Goal: Task Accomplishment & Management: Use online tool/utility

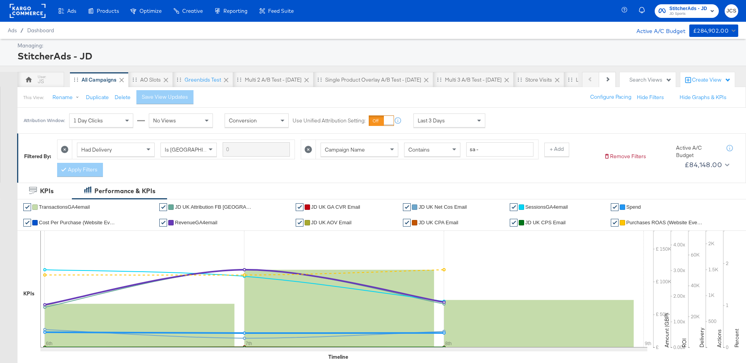
click at [31, 10] on rect at bounding box center [28, 11] width 36 height 14
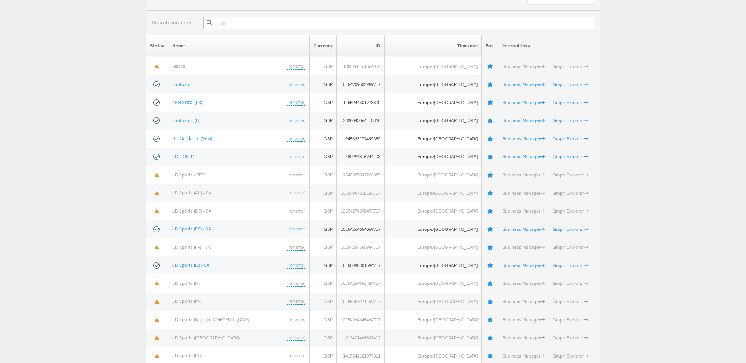
scroll to position [68, 0]
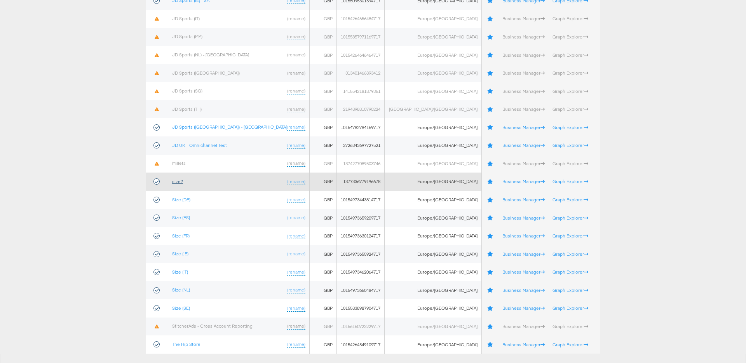
click at [183, 180] on link "size?" at bounding box center [177, 181] width 11 height 6
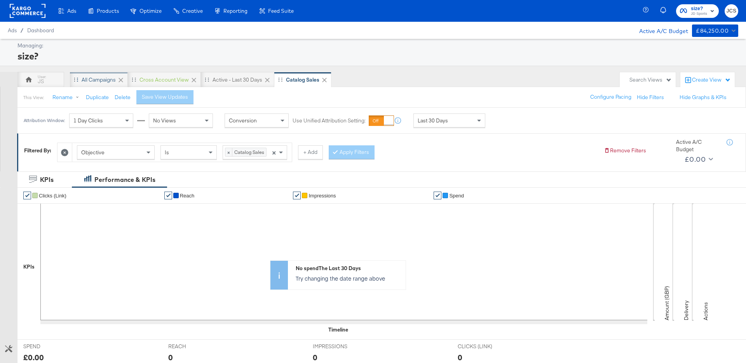
click at [104, 79] on div "All Campaigns" at bounding box center [99, 79] width 34 height 7
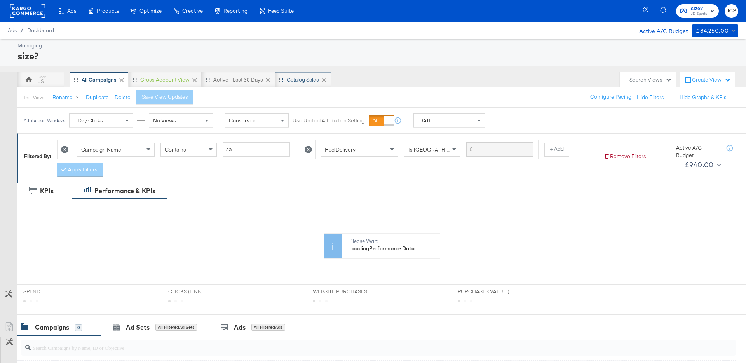
click at [302, 78] on div "Catalog Sales" at bounding box center [303, 79] width 32 height 7
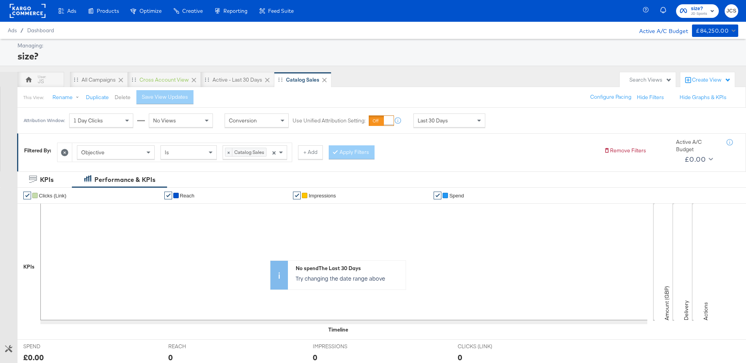
click at [121, 98] on button "Delete" at bounding box center [123, 97] width 16 height 7
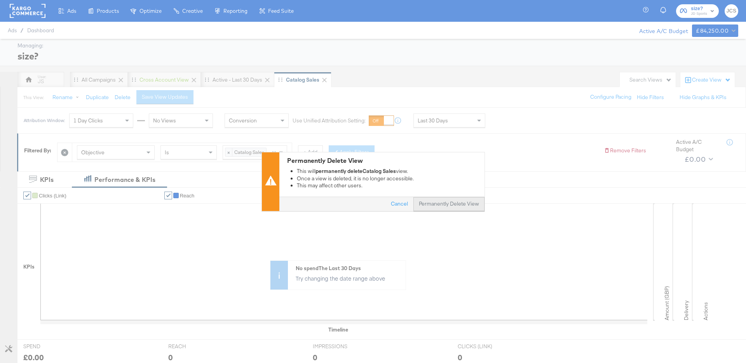
click at [450, 209] on button "Permanently Delete View" at bounding box center [448, 204] width 71 height 14
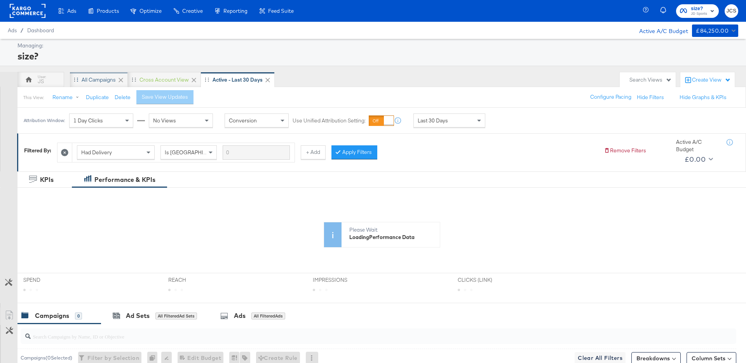
click at [102, 82] on div "All Campaigns" at bounding box center [99, 79] width 34 height 7
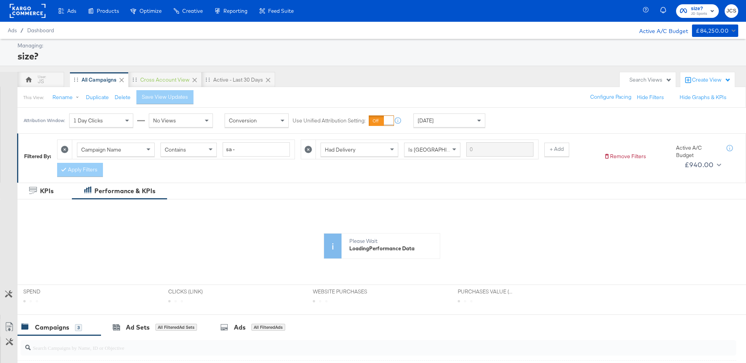
click at [445, 122] on div "Yesterday" at bounding box center [449, 120] width 71 height 13
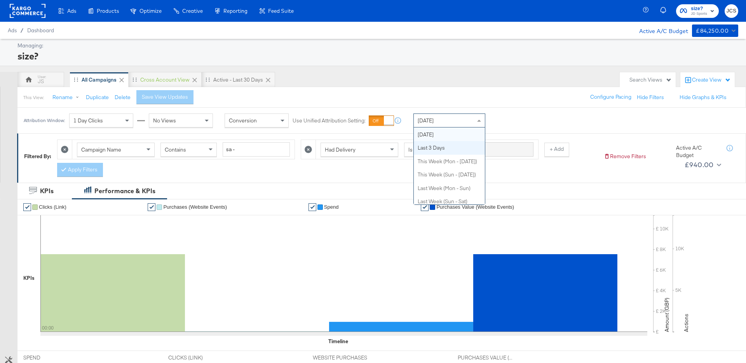
scroll to position [30, 0]
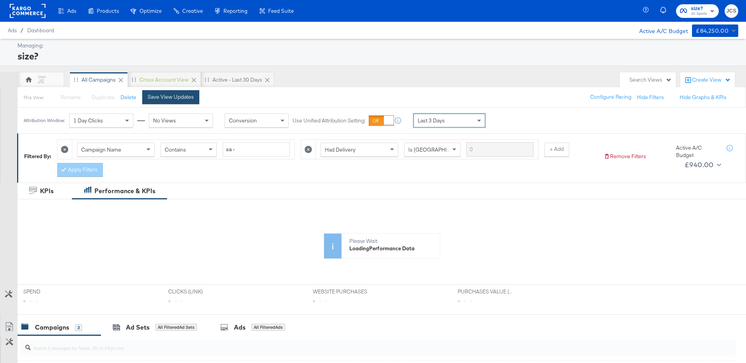
click at [180, 95] on div "Save View Updates" at bounding box center [171, 96] width 46 height 7
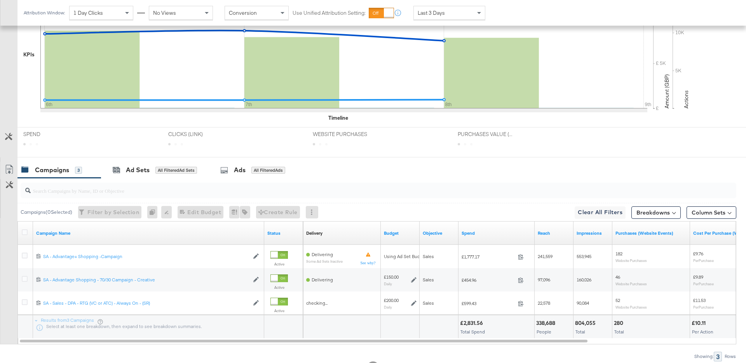
scroll to position [256, 0]
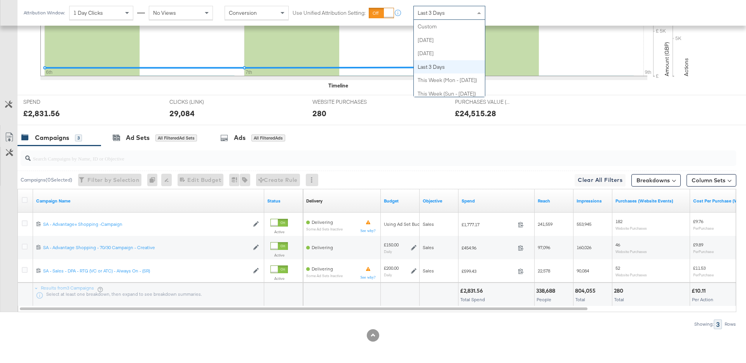
click at [437, 16] on div "Last 3 Days" at bounding box center [449, 12] width 71 height 13
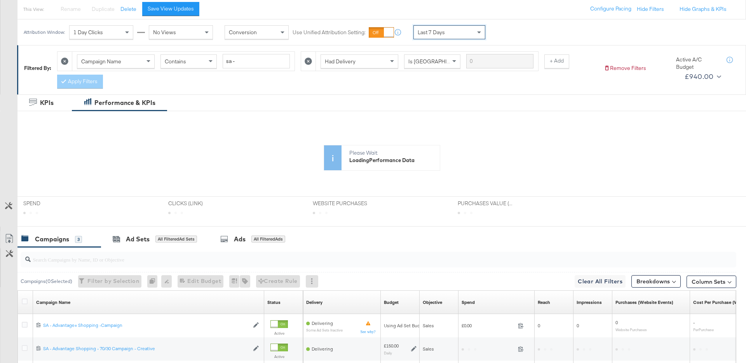
scroll to position [0, 0]
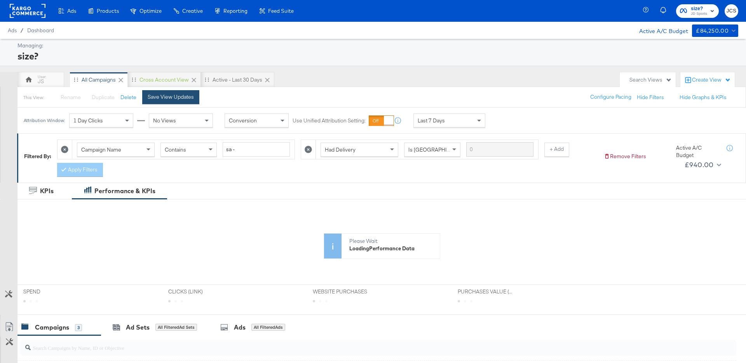
click at [163, 94] on div "Save View Updates" at bounding box center [171, 96] width 46 height 7
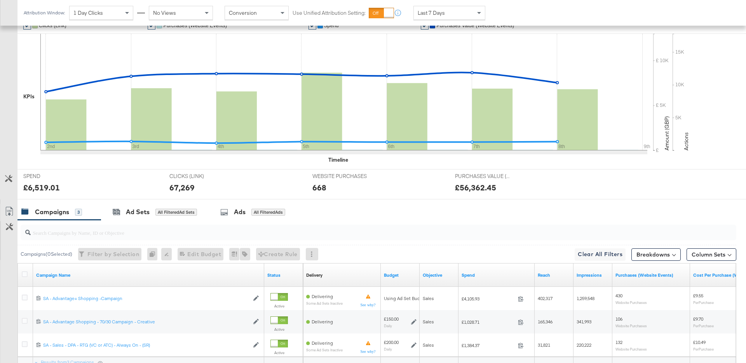
scroll to position [256, 0]
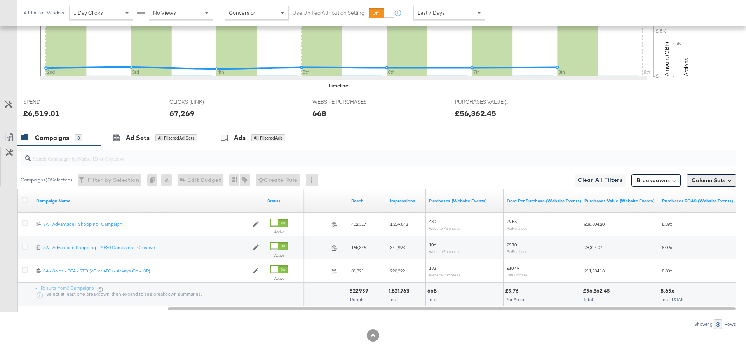
click at [705, 183] on button "Column Sets" at bounding box center [712, 180] width 50 height 12
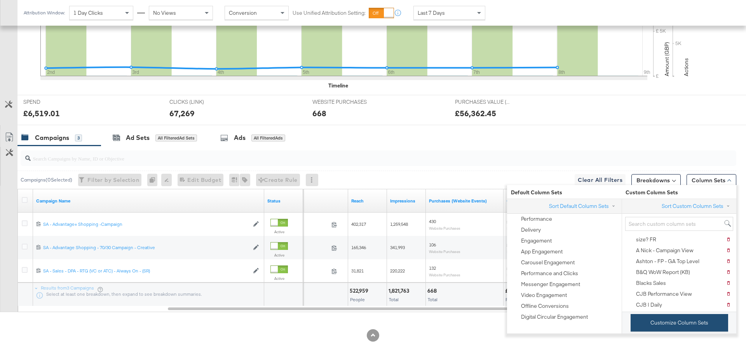
click at [668, 325] on button "Customize Column Sets" at bounding box center [680, 322] width 98 height 17
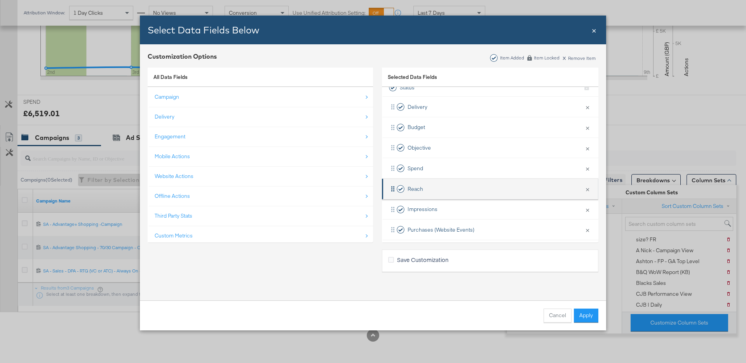
scroll to position [30, 0]
click at [588, 185] on button "×" at bounding box center [587, 186] width 10 height 16
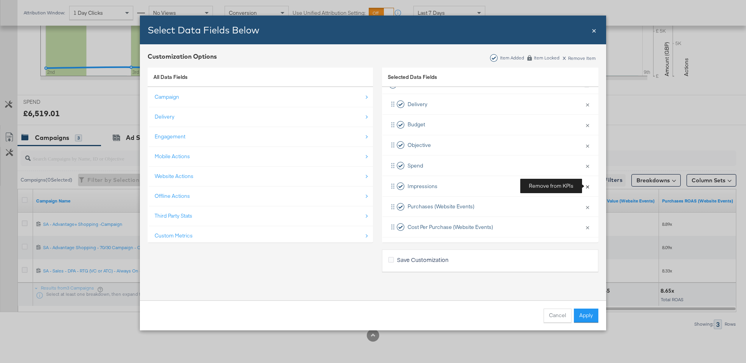
click at [588, 185] on button "×" at bounding box center [587, 186] width 10 height 16
click at [588, 319] on button "Apply" at bounding box center [586, 316] width 24 height 14
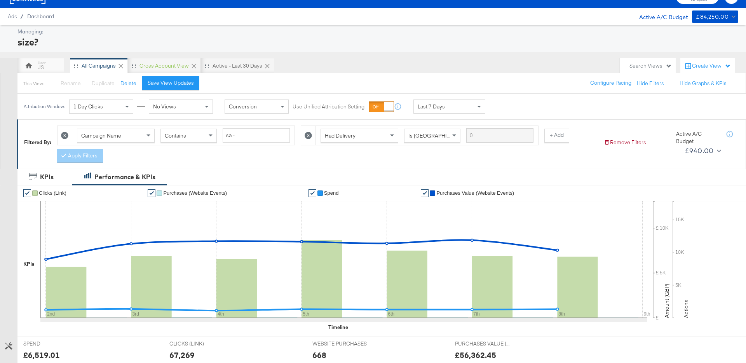
scroll to position [0, 0]
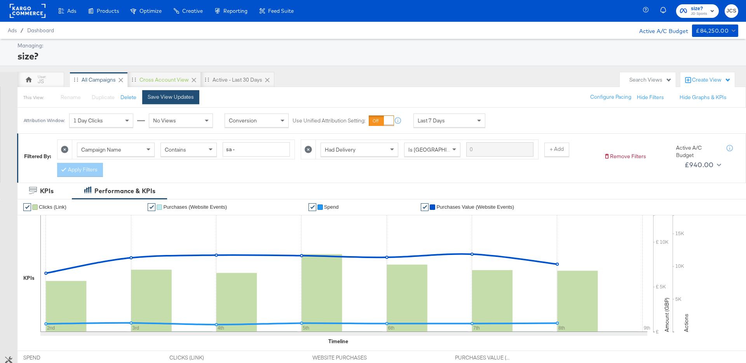
click at [176, 101] on button "Save View Updates" at bounding box center [170, 97] width 57 height 14
click at [36, 10] on rect at bounding box center [28, 11] width 36 height 14
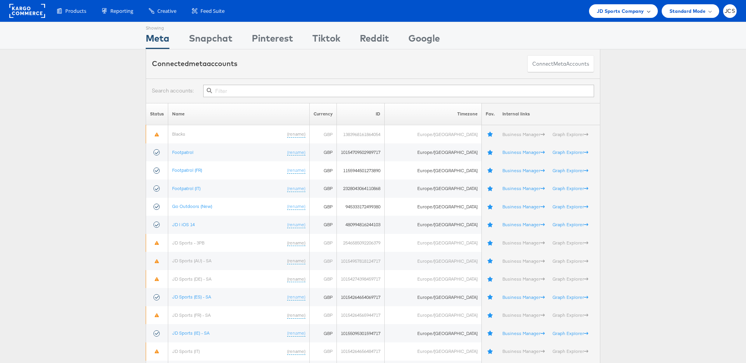
click at [606, 16] on div "JD Sports Company" at bounding box center [623, 11] width 69 height 14
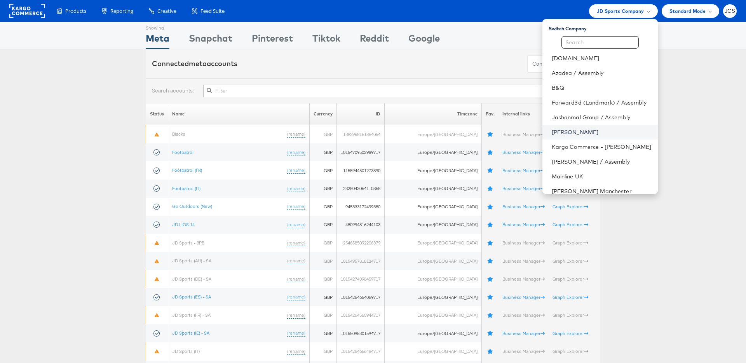
click at [554, 133] on link "John Lewis" at bounding box center [602, 132] width 100 height 8
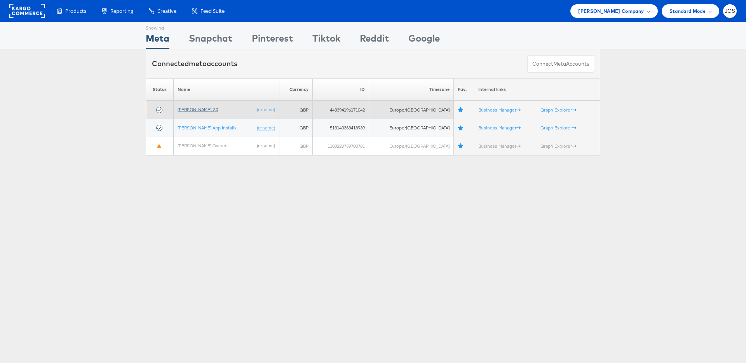
click at [208, 110] on link "[PERSON_NAME] 2.0" at bounding box center [198, 109] width 40 height 6
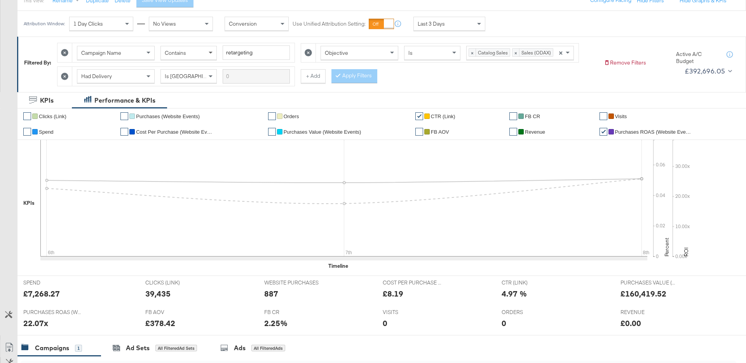
scroll to position [44, 0]
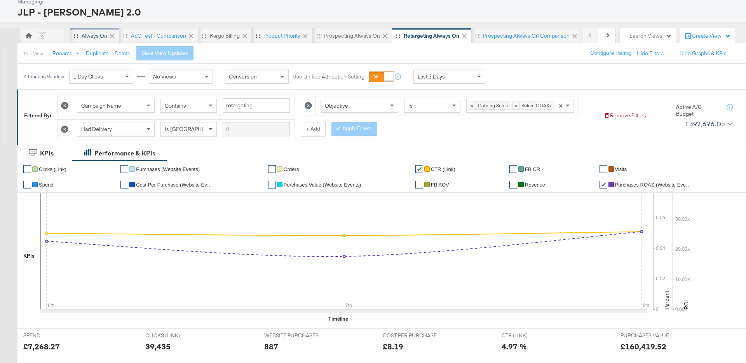
click at [98, 39] on div "Always On" at bounding box center [95, 35] width 26 height 7
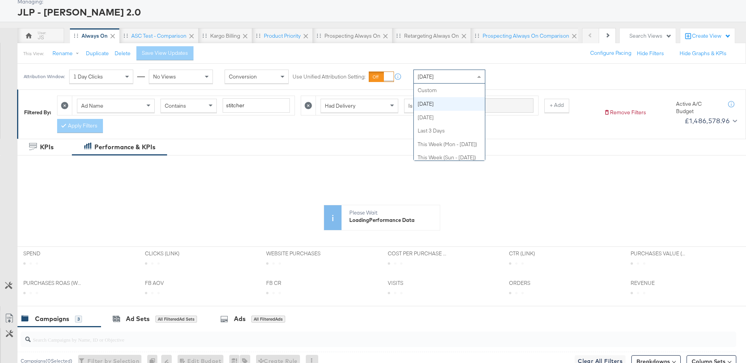
click at [432, 72] on div "Today" at bounding box center [449, 76] width 71 height 13
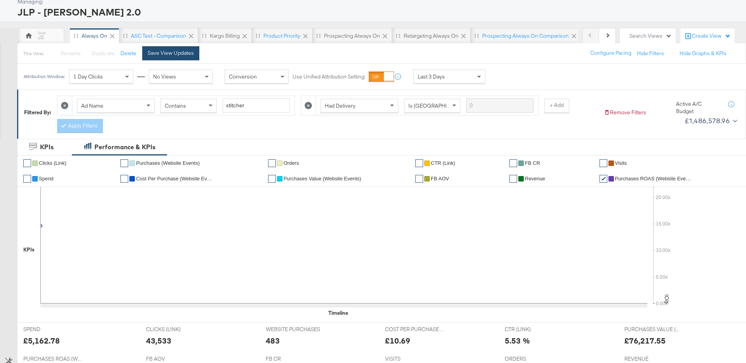
click at [177, 52] on div "Save View Updates" at bounding box center [171, 52] width 46 height 7
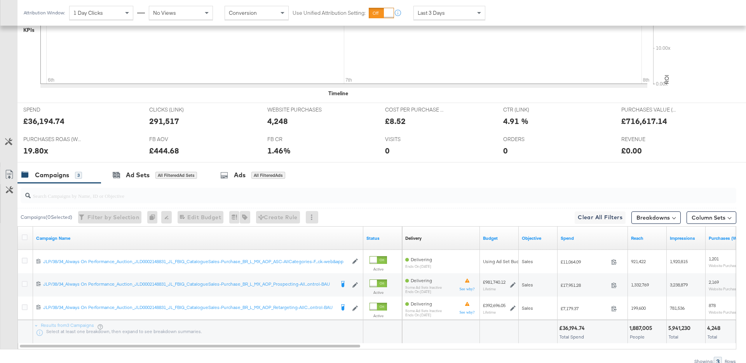
scroll to position [301, 0]
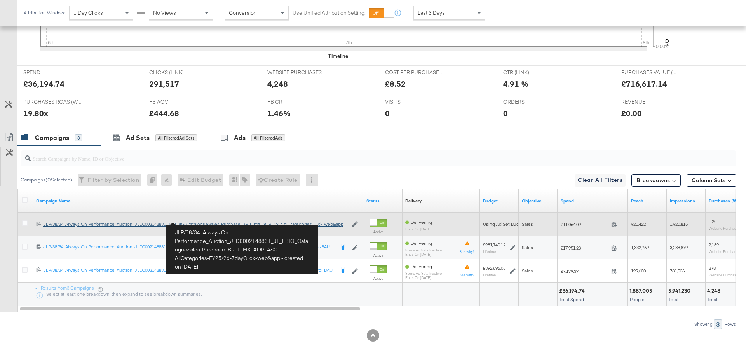
click at [228, 226] on div "JLP/38/34_Always On Performance_Auction_JLD0002148831_JL_FBIG_CatalogueSales-Pu…" at bounding box center [195, 224] width 305 height 6
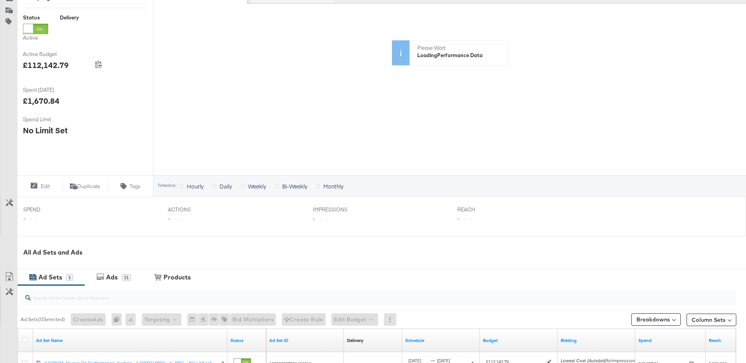
scroll to position [244, 0]
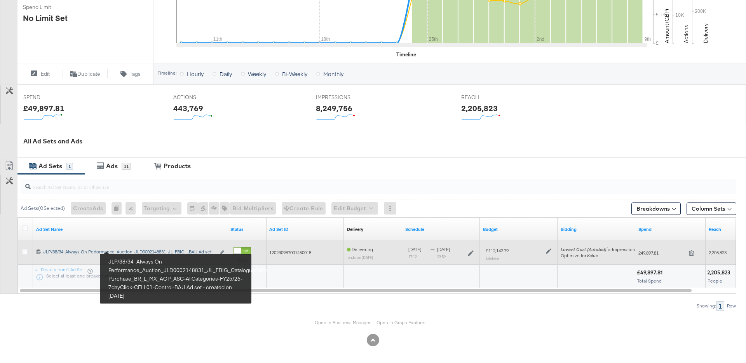
click at [208, 254] on div "JLP/38/34_Always On Performance_Auction_JLD0002148831_JL_FBIG_CatalogueSales-Pu…" at bounding box center [129, 252] width 172 height 6
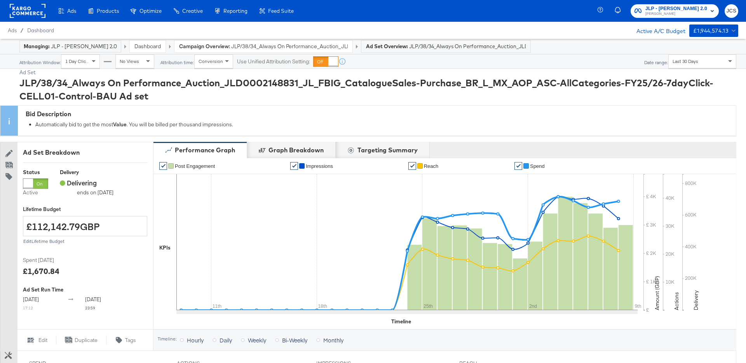
click at [134, 44] on link "Dashboard" at bounding box center [147, 46] width 26 height 7
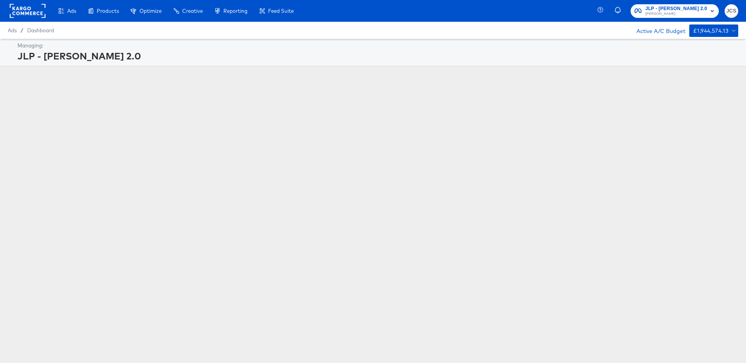
click at [34, 16] on rect at bounding box center [28, 11] width 36 height 14
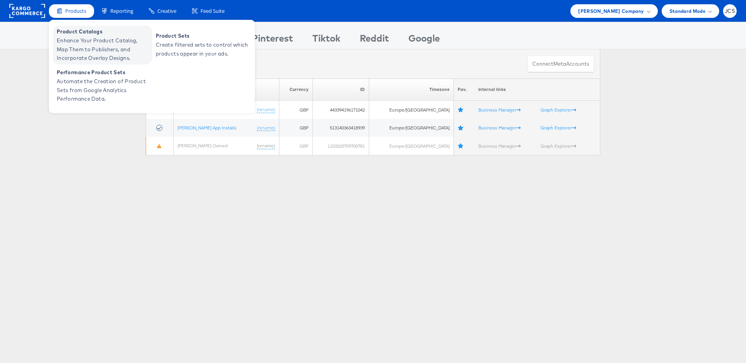
click at [71, 35] on span "Product Catalogs" at bounding box center [103, 31] width 93 height 9
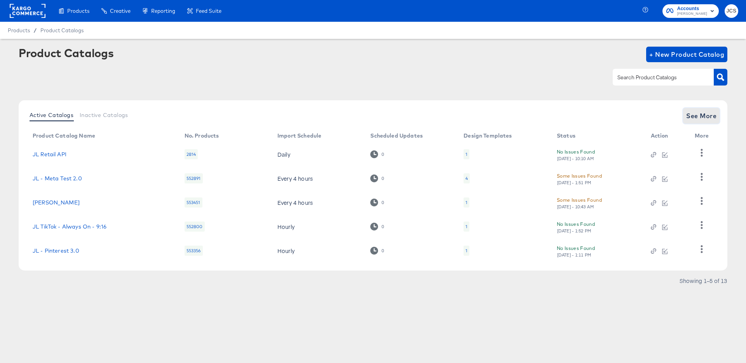
click at [685, 118] on button "See More" at bounding box center [701, 116] width 37 height 16
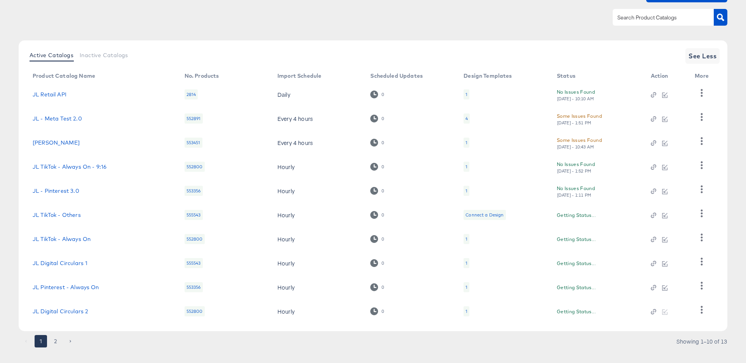
scroll to position [72, 0]
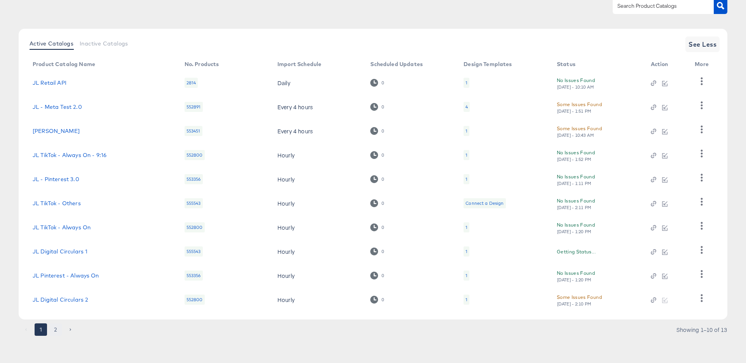
click at [59, 328] on button "2" at bounding box center [55, 329] width 12 height 12
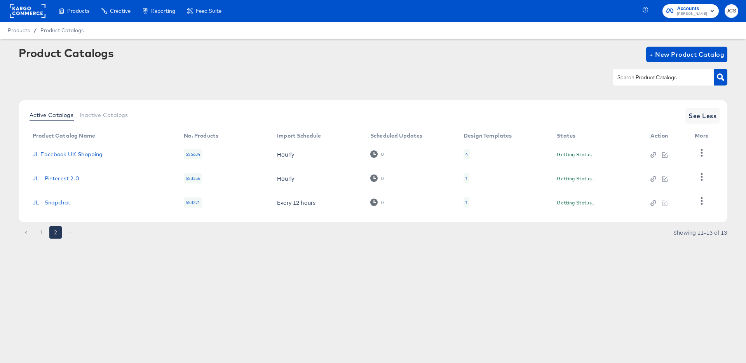
scroll to position [0, 0]
click at [93, 157] on link "JL Facebook UK Shopping" at bounding box center [68, 154] width 70 height 6
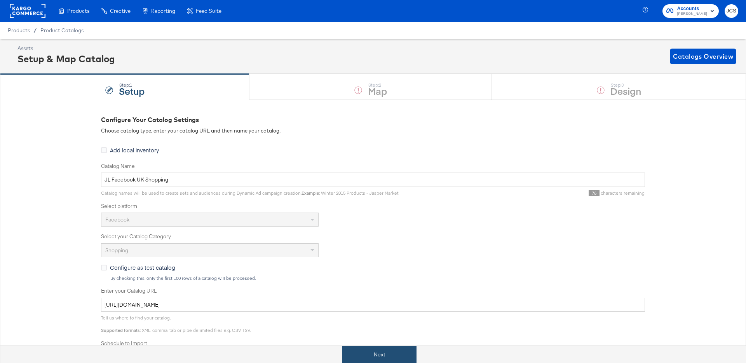
click at [351, 351] on button "Next" at bounding box center [379, 354] width 74 height 17
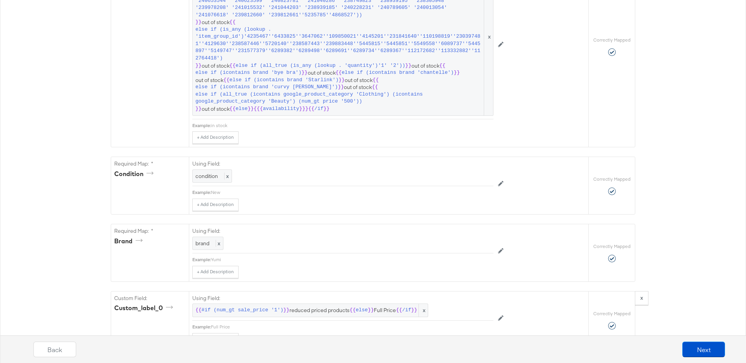
scroll to position [707, 0]
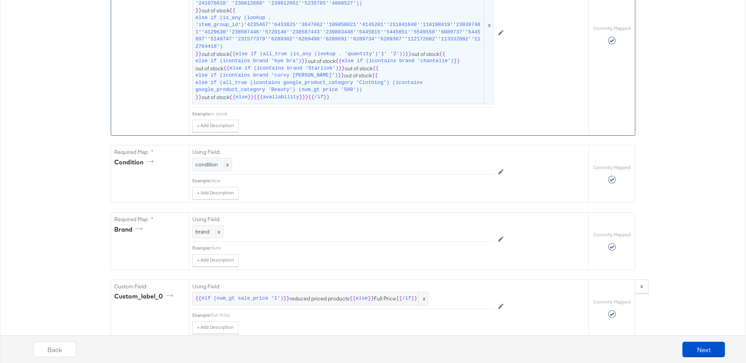
click at [453, 94] on span "else if (all_true (icontains google_product_category 'Clothing') (icontains goo…" at bounding box center [338, 86] width 287 height 14
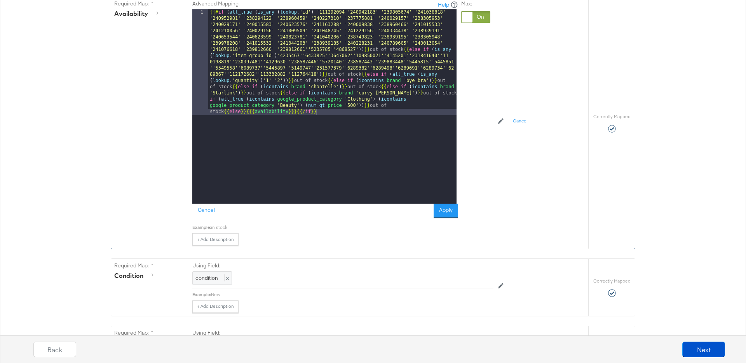
scroll to position [645, 0]
click at [207, 217] on button "Cancel" at bounding box center [206, 210] width 28 height 14
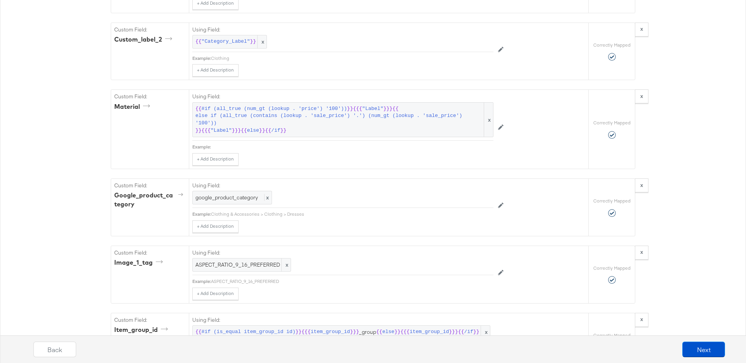
scroll to position [2083, 0]
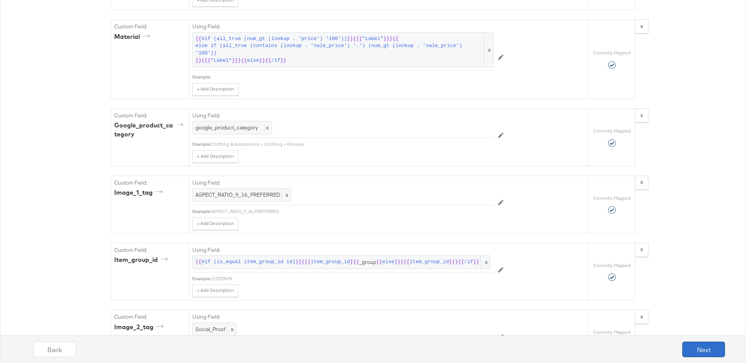
click at [701, 352] on button "Next" at bounding box center [703, 350] width 43 height 16
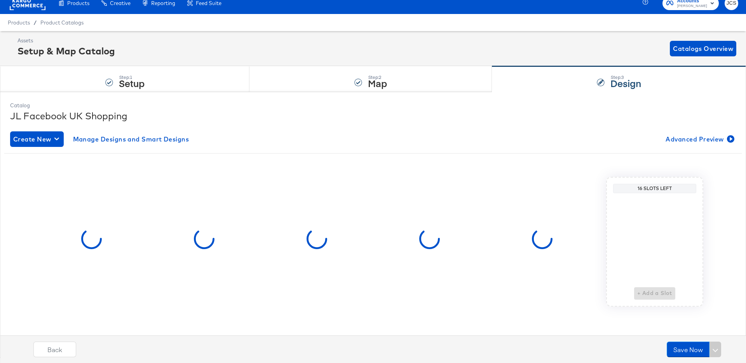
scroll to position [0, 0]
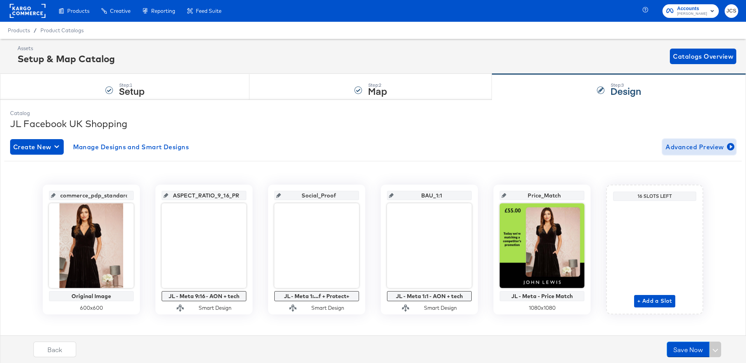
click at [687, 146] on span "Advanced Preview" at bounding box center [699, 146] width 67 height 11
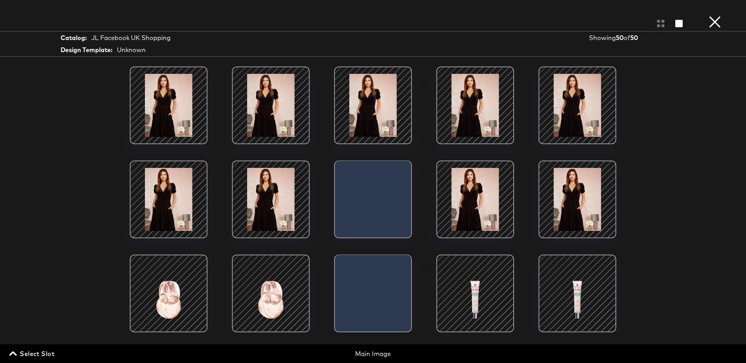
click at [33, 355] on span "Select Slot" at bounding box center [33, 353] width 44 height 11
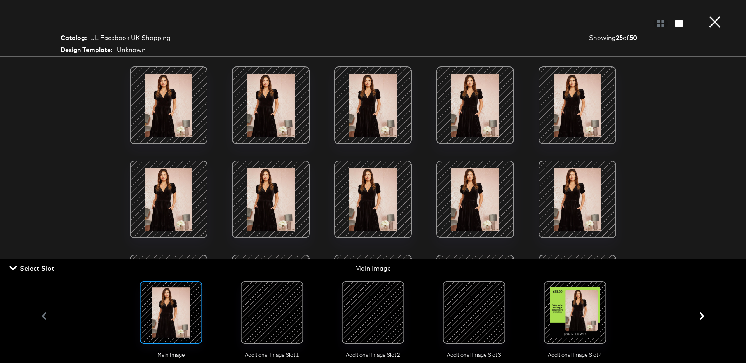
click at [484, 309] on div at bounding box center [474, 312] width 53 height 53
